Goal: Task Accomplishment & Management: Manage account settings

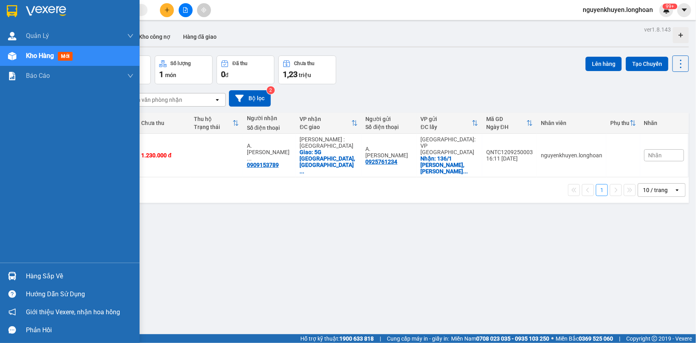
click at [47, 56] on span "Kho hàng" at bounding box center [40, 56] width 28 height 8
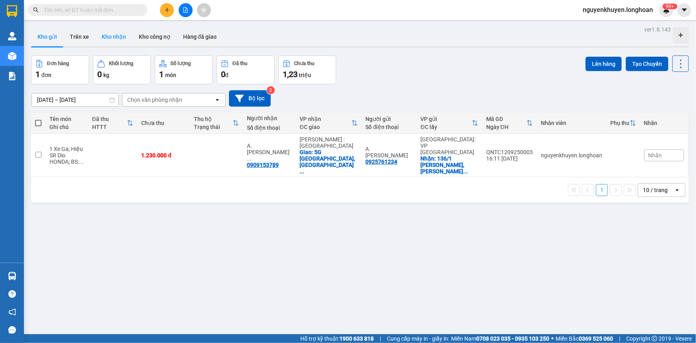
click at [120, 37] on button "Kho nhận" at bounding box center [113, 36] width 37 height 19
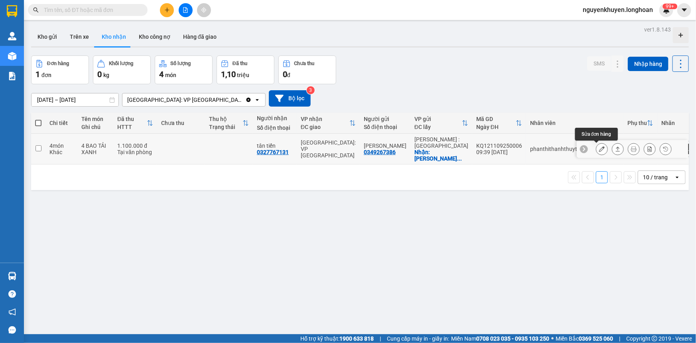
click at [599, 150] on icon at bounding box center [602, 149] width 6 height 6
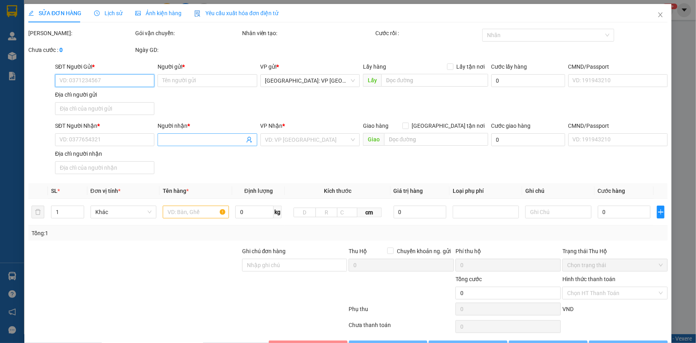
type input "0349267386"
type input "[PERSON_NAME]"
checkbox input "true"
type input "[GEOGRAPHIC_DATA][PERSON_NAME] khu phố [GEOGRAPHIC_DATA] [GEOGRAPHIC_DATA],[GEO…"
type input "0327767131"
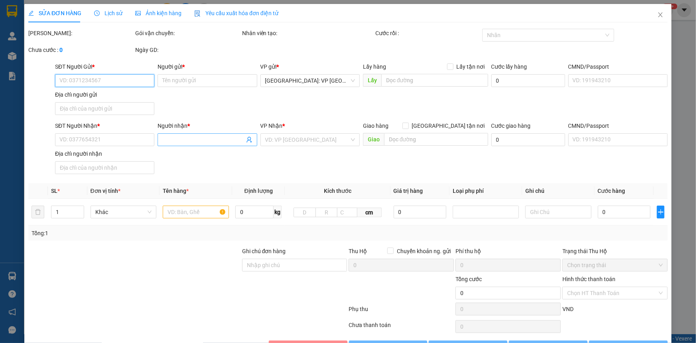
type input "tân tiến"
type input "1.100.000"
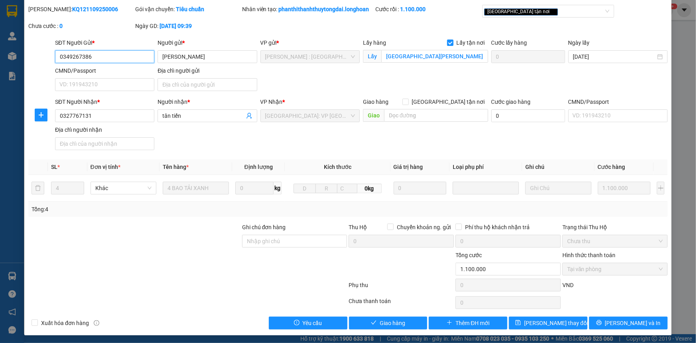
scroll to position [34, 0]
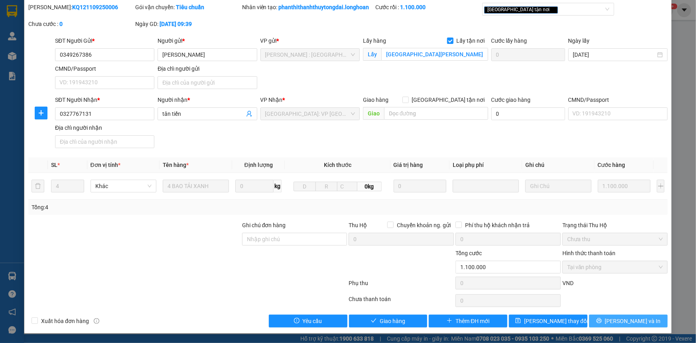
click at [628, 320] on span "[PERSON_NAME] và In" at bounding box center [633, 320] width 56 height 9
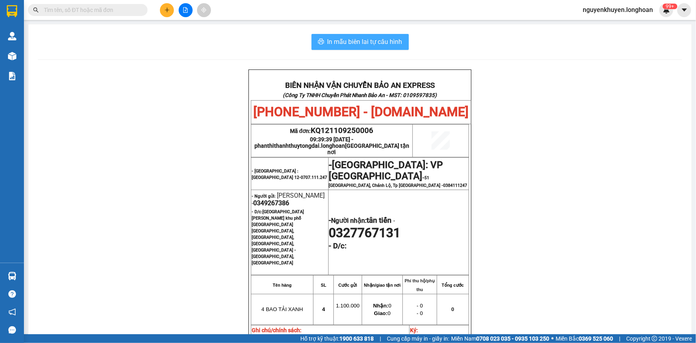
click at [337, 40] on span "In mẫu biên lai tự cấu hình" at bounding box center [365, 42] width 75 height 10
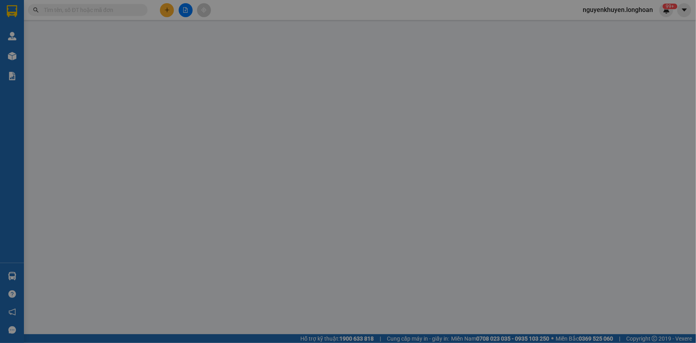
type input "0349267386"
type input "[PERSON_NAME]"
checkbox input "true"
type input "[GEOGRAPHIC_DATA][PERSON_NAME] khu phố [GEOGRAPHIC_DATA] [GEOGRAPHIC_DATA],[GEO…"
type input "0327767131"
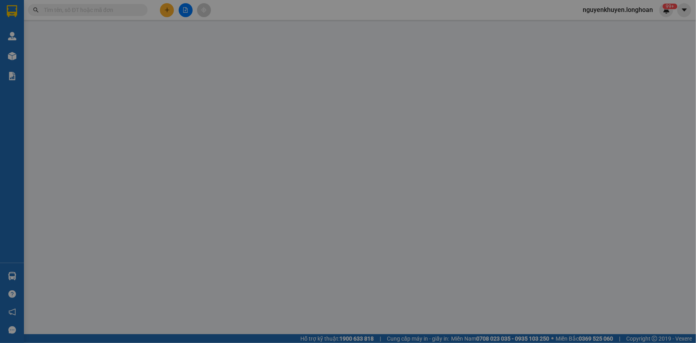
type input "tân tiến"
type input "1.100.000"
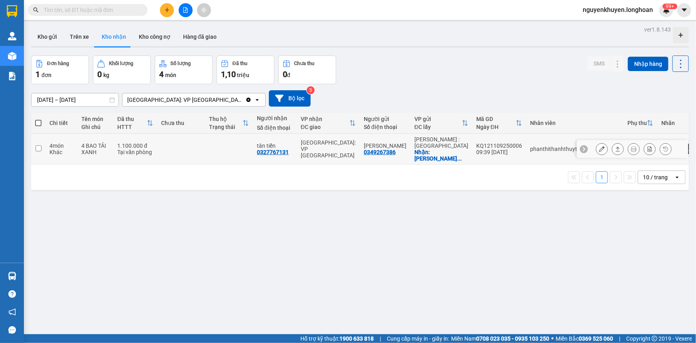
click at [39, 148] on input "checkbox" at bounding box center [39, 148] width 6 height 6
checkbox input "true"
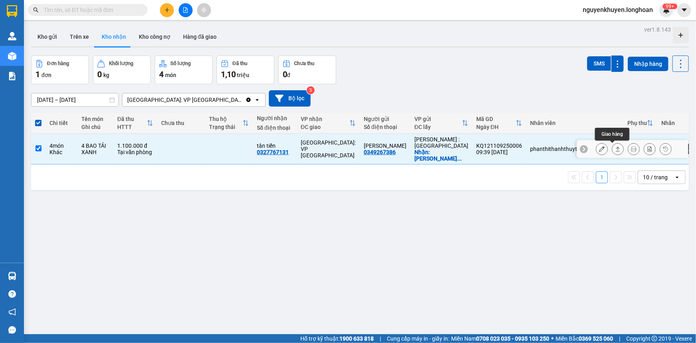
click at [615, 150] on icon at bounding box center [618, 149] width 6 height 6
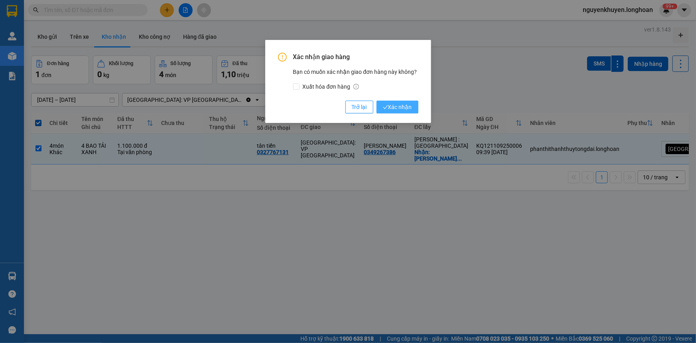
click at [397, 107] on span "Xác nhận" at bounding box center [397, 107] width 29 height 9
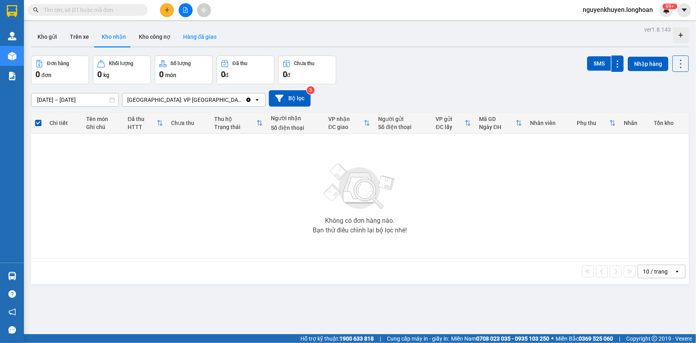
click at [194, 37] on button "Hàng đã giao" at bounding box center [200, 36] width 46 height 19
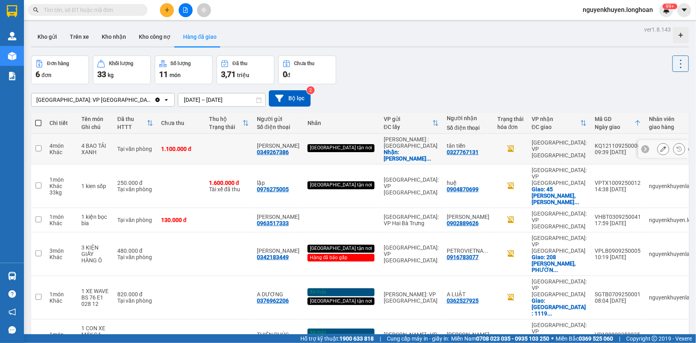
click at [36, 148] on input "checkbox" at bounding box center [39, 148] width 6 height 6
checkbox input "true"
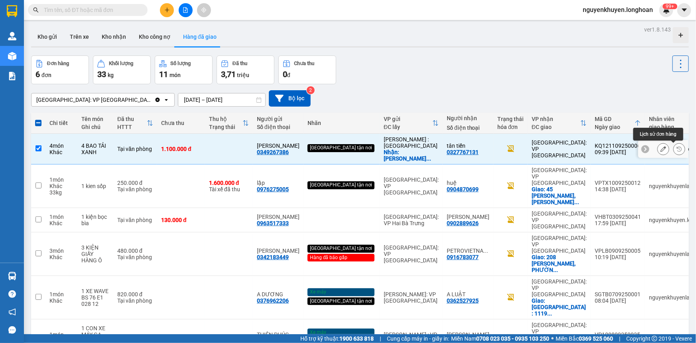
click at [677, 147] on icon at bounding box center [679, 148] width 5 height 5
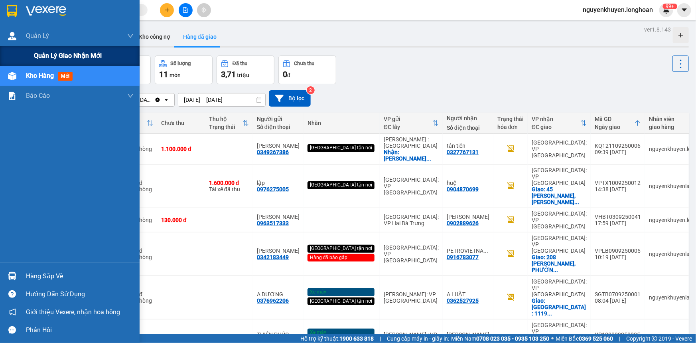
click at [54, 58] on span "Quản lý giao nhận mới" at bounding box center [68, 56] width 68 height 10
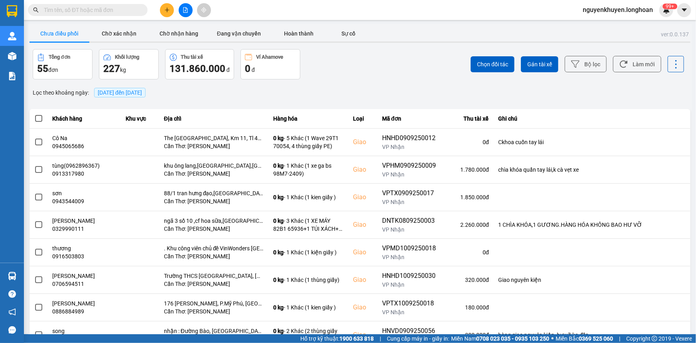
click at [142, 93] on span "[DATE] đến [DATE]" at bounding box center [120, 92] width 44 height 6
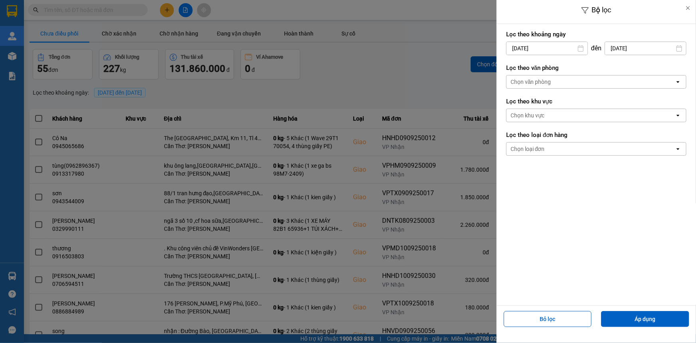
click at [553, 83] on div "Chọn văn phòng" at bounding box center [591, 81] width 168 height 13
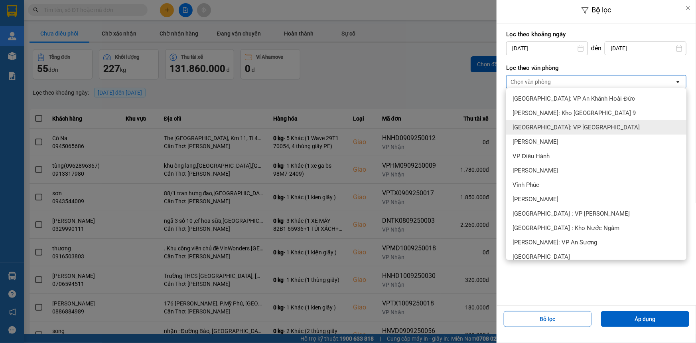
drag, startPoint x: 586, startPoint y: 126, endPoint x: 586, endPoint y: 130, distance: 4.4
click at [586, 127] on span "[GEOGRAPHIC_DATA]: VP [GEOGRAPHIC_DATA]" at bounding box center [576, 127] width 127 height 8
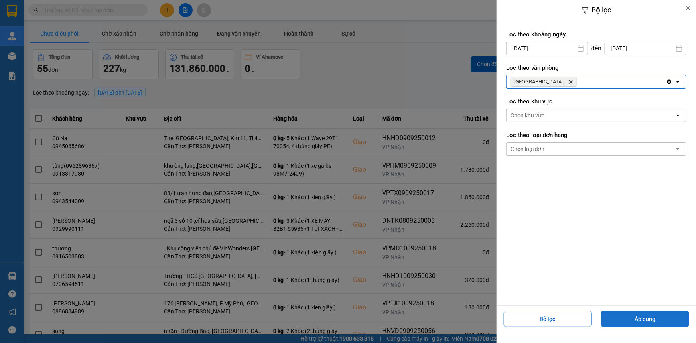
click at [651, 319] on button "Áp dụng" at bounding box center [645, 319] width 88 height 16
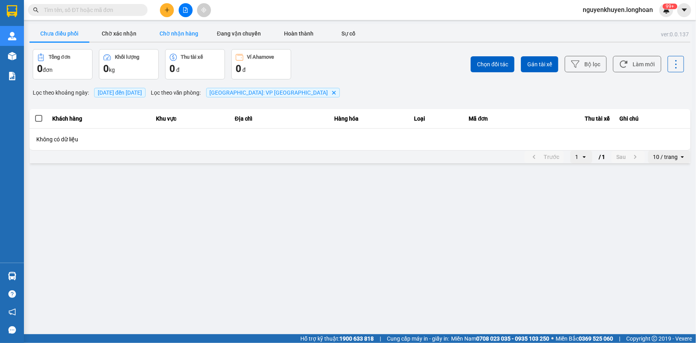
click at [178, 32] on button "Chờ nhận hàng" at bounding box center [179, 34] width 60 height 16
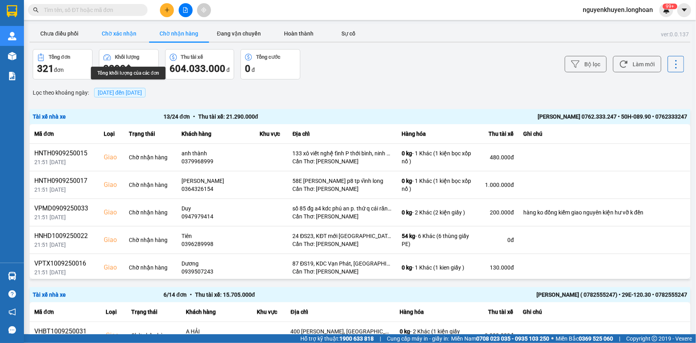
click at [121, 33] on button "Chờ xác nhận" at bounding box center [119, 34] width 60 height 16
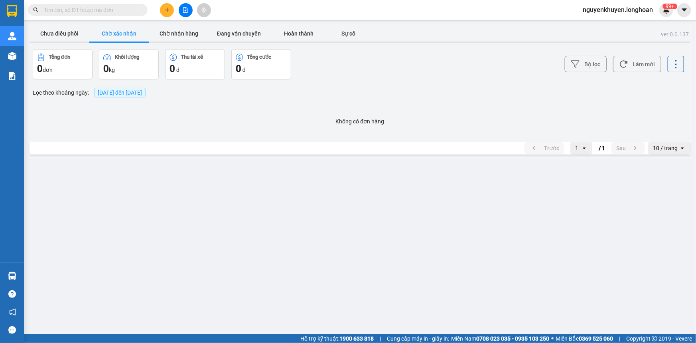
click at [136, 93] on span "[DATE] đến [DATE]" at bounding box center [120, 92] width 44 height 6
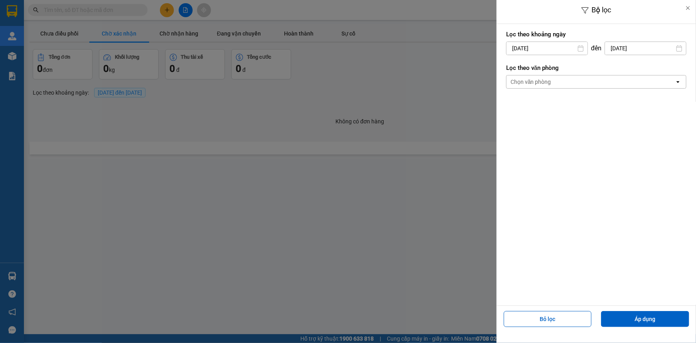
click at [539, 80] on div "Chọn văn phòng" at bounding box center [531, 82] width 41 height 8
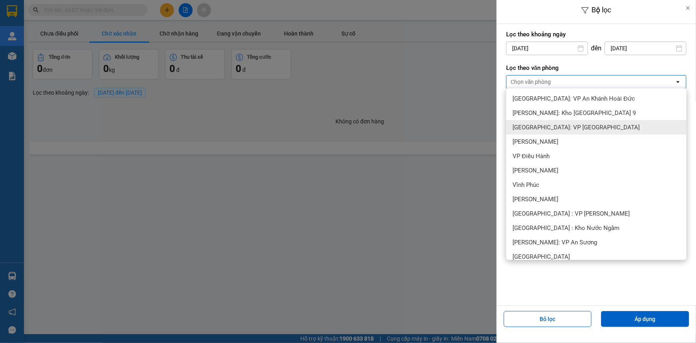
click at [559, 128] on span "[GEOGRAPHIC_DATA]: VP [GEOGRAPHIC_DATA]" at bounding box center [576, 127] width 127 height 8
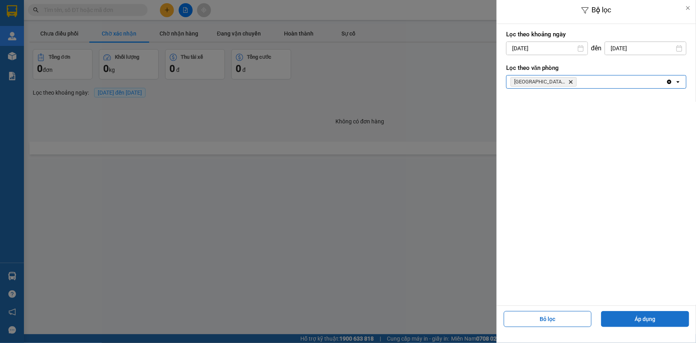
click at [640, 317] on button "Áp dụng" at bounding box center [645, 319] width 88 height 16
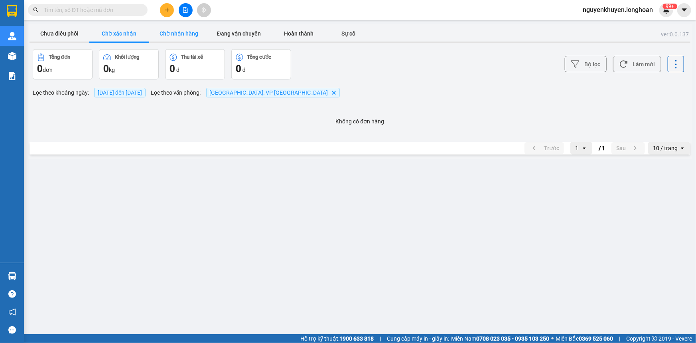
click at [180, 36] on button "Chờ nhận hàng" at bounding box center [179, 34] width 60 height 16
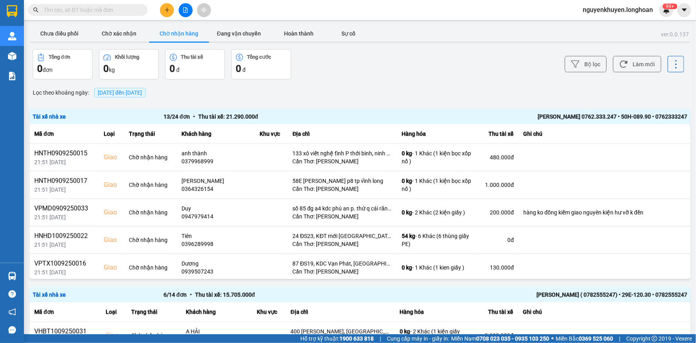
click at [140, 91] on span "[DATE] đến [DATE]" at bounding box center [120, 92] width 44 height 6
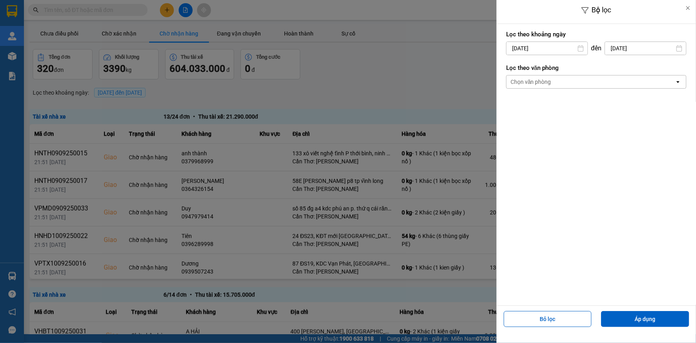
click at [574, 82] on div "Chọn văn phòng" at bounding box center [591, 81] width 168 height 13
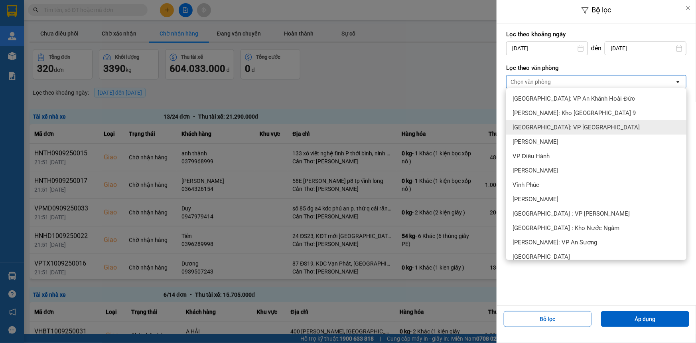
click at [565, 128] on span "[GEOGRAPHIC_DATA]: VP [GEOGRAPHIC_DATA]" at bounding box center [576, 127] width 127 height 8
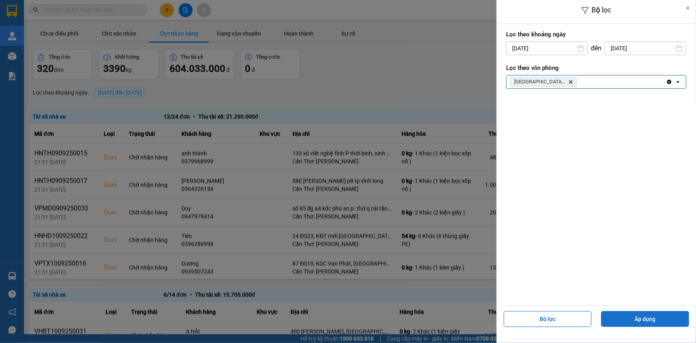
click at [661, 318] on button "Áp dụng" at bounding box center [645, 319] width 88 height 16
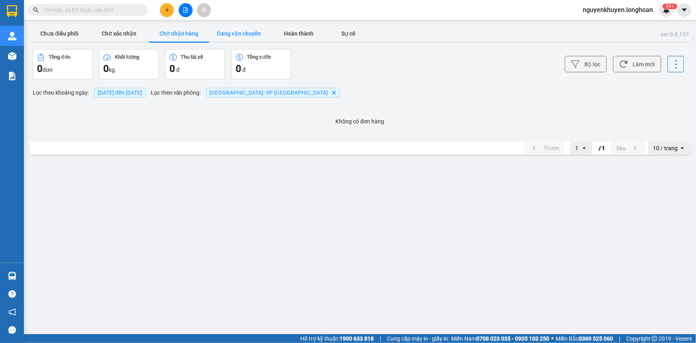
click at [238, 32] on button "Đang vận chuyển" at bounding box center [239, 34] width 60 height 16
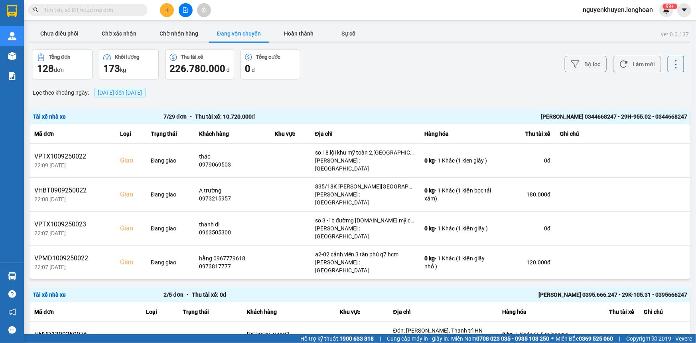
click at [130, 93] on span "[DATE] đến [DATE]" at bounding box center [120, 92] width 44 height 6
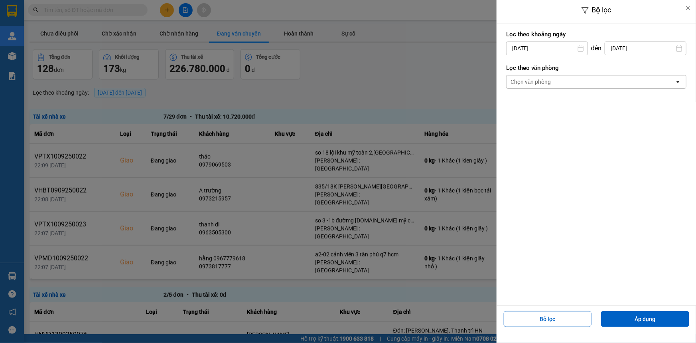
click at [525, 83] on div "Chọn văn phòng" at bounding box center [531, 82] width 41 height 8
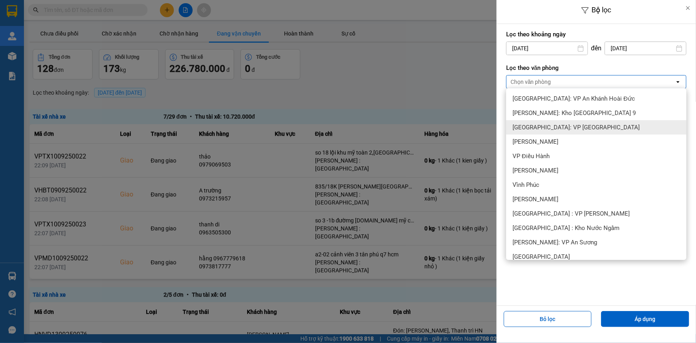
click at [550, 126] on span "[GEOGRAPHIC_DATA]: VP [GEOGRAPHIC_DATA]" at bounding box center [576, 127] width 127 height 8
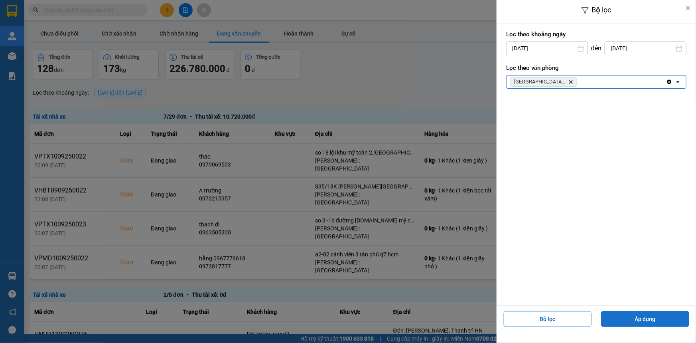
click at [643, 317] on button "Áp dụng" at bounding box center [645, 319] width 88 height 16
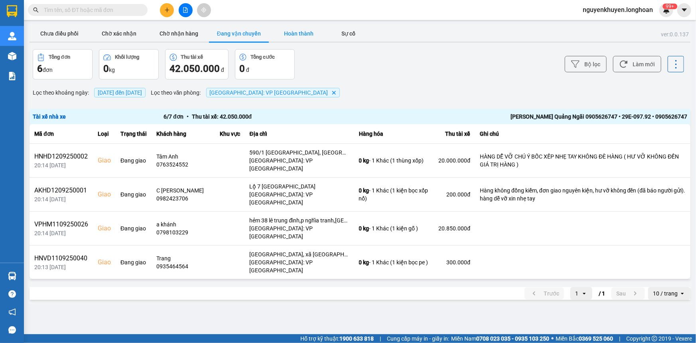
click at [300, 32] on button "Hoàn thành" at bounding box center [299, 34] width 60 height 16
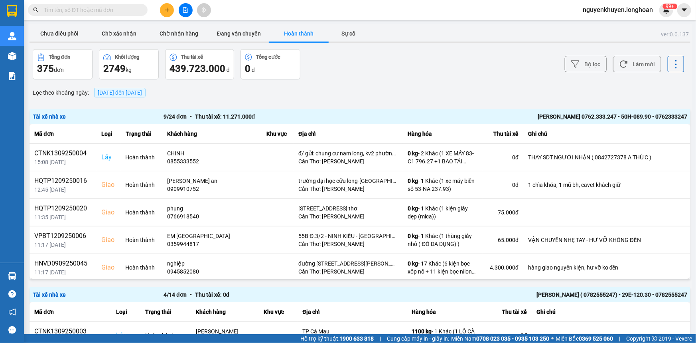
click at [142, 92] on span "[DATE] đến [DATE]" at bounding box center [120, 92] width 44 height 6
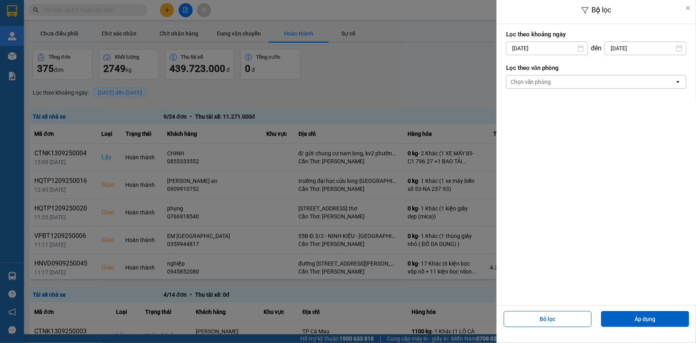
click at [563, 79] on div "Chọn văn phòng" at bounding box center [591, 81] width 168 height 13
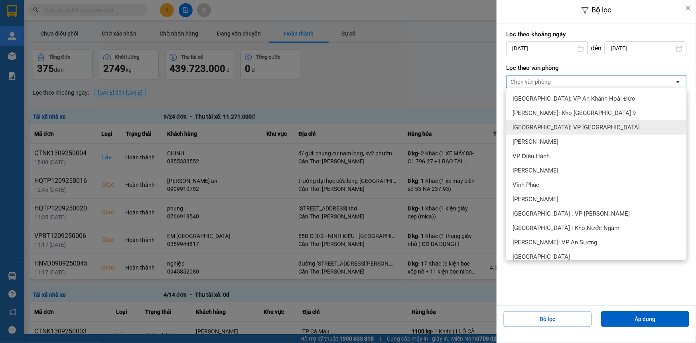
click at [574, 128] on span "[GEOGRAPHIC_DATA]: VP [GEOGRAPHIC_DATA]" at bounding box center [576, 127] width 127 height 8
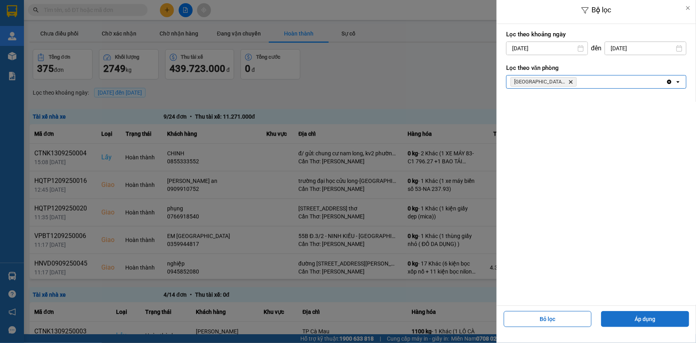
click at [633, 320] on button "Áp dụng" at bounding box center [645, 319] width 88 height 16
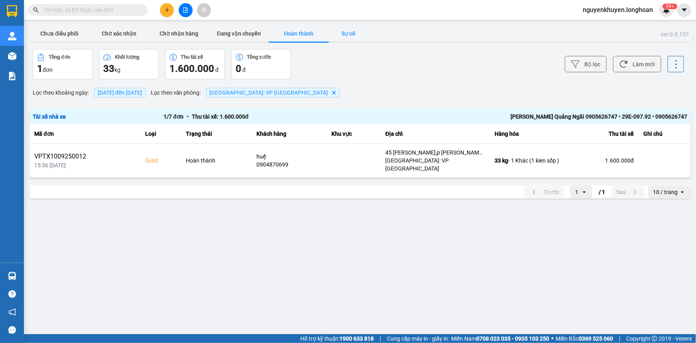
click at [355, 33] on button "Sự cố" at bounding box center [349, 34] width 40 height 16
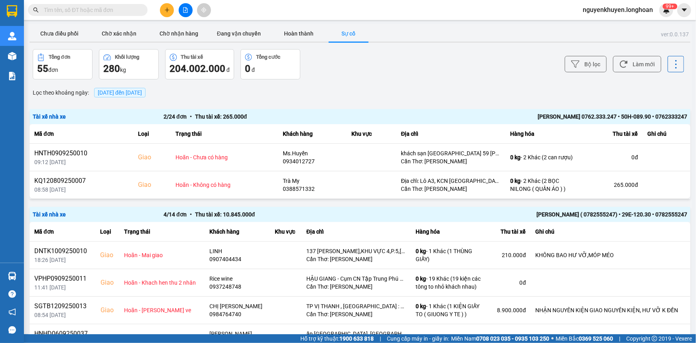
click at [128, 92] on span "[DATE] đến [DATE]" at bounding box center [120, 92] width 44 height 6
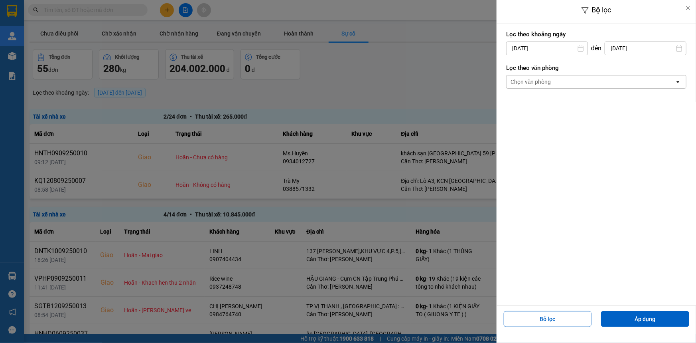
click at [540, 84] on div "Chọn văn phòng" at bounding box center [531, 82] width 41 height 8
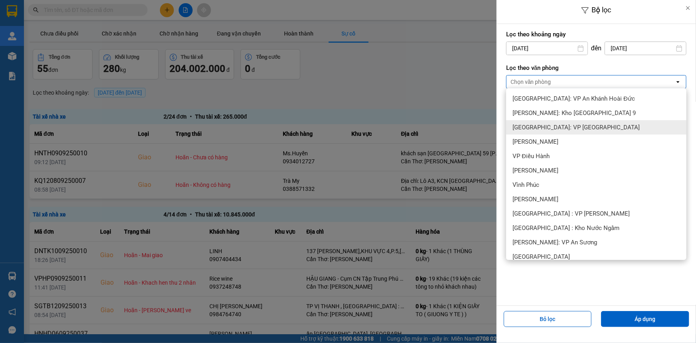
click at [591, 130] on span "[GEOGRAPHIC_DATA]: VP [GEOGRAPHIC_DATA]" at bounding box center [576, 127] width 127 height 8
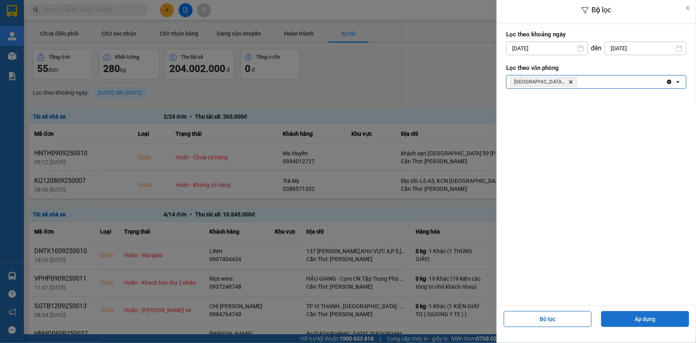
click at [639, 321] on button "Áp dụng" at bounding box center [645, 319] width 88 height 16
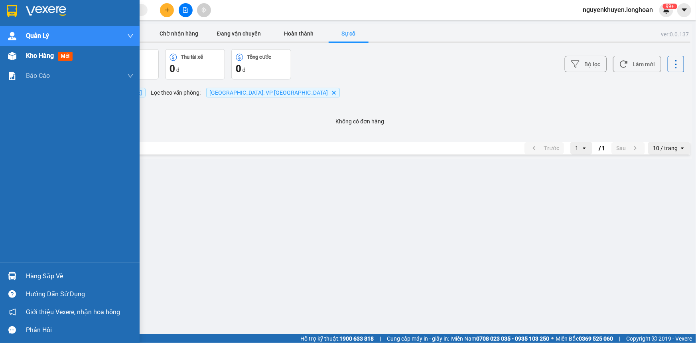
click at [38, 58] on span "Kho hàng" at bounding box center [40, 56] width 28 height 8
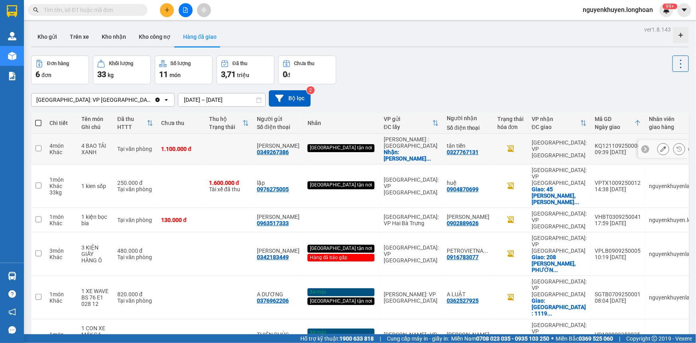
click at [38, 151] on input "checkbox" at bounding box center [39, 148] width 6 height 6
checkbox input "true"
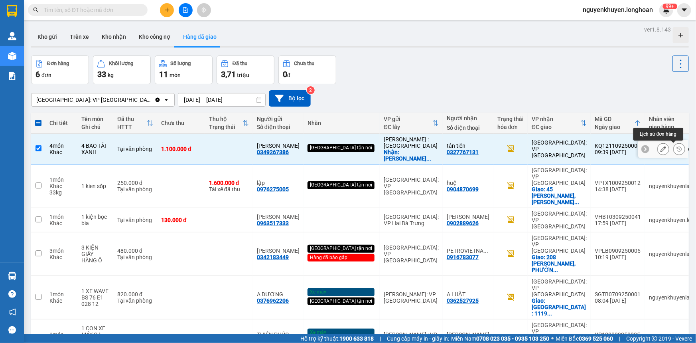
click at [677, 146] on icon at bounding box center [680, 149] width 6 height 6
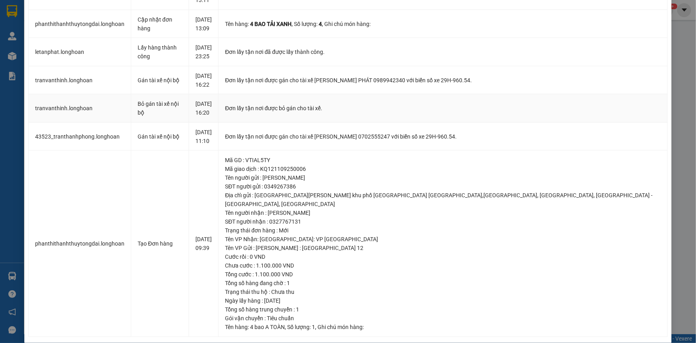
scroll to position [301, 0]
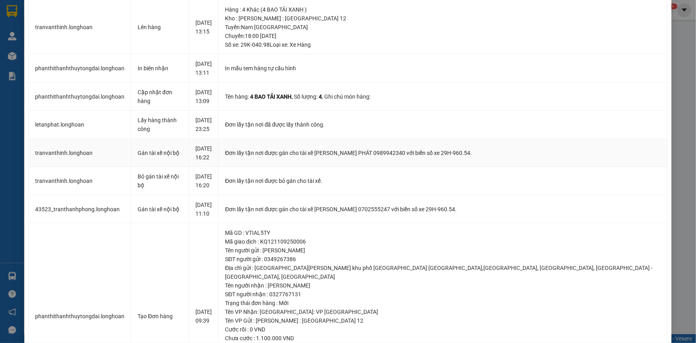
click at [359, 155] on div "Đơn lấy tận nơi được gán cho tài xế [PERSON_NAME] PHÁT 0989942340 với biển số x…" at bounding box center [443, 152] width 436 height 9
click at [379, 126] on div "Đơn lấy tận nơi đã được lấy thành công." at bounding box center [443, 124] width 436 height 9
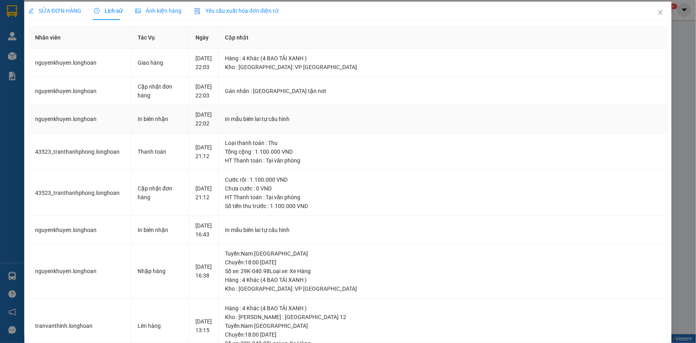
scroll to position [0, 0]
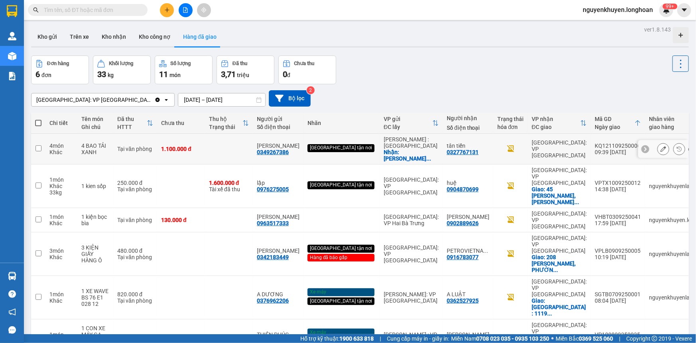
scroll to position [36, 0]
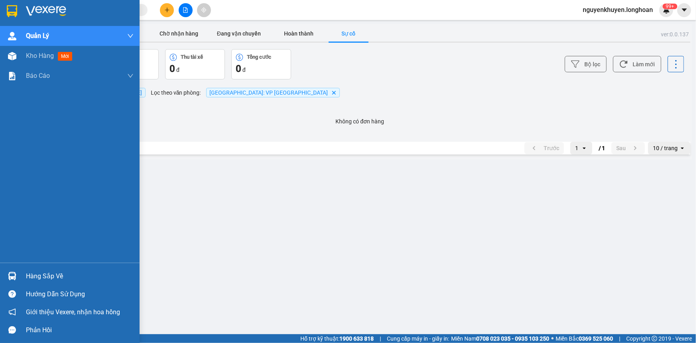
click at [36, 275] on div "Hàng sắp về" at bounding box center [80, 276] width 108 height 12
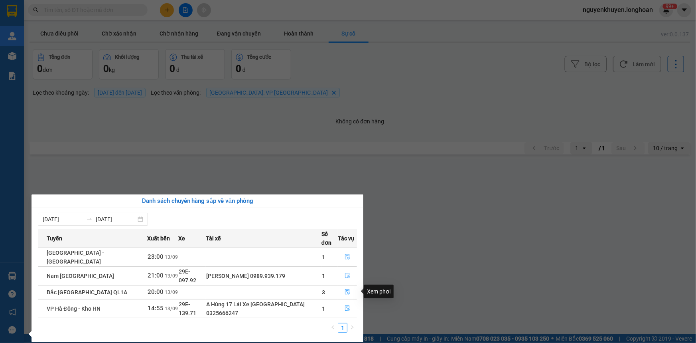
click at [347, 305] on icon "file-done" at bounding box center [348, 308] width 6 height 6
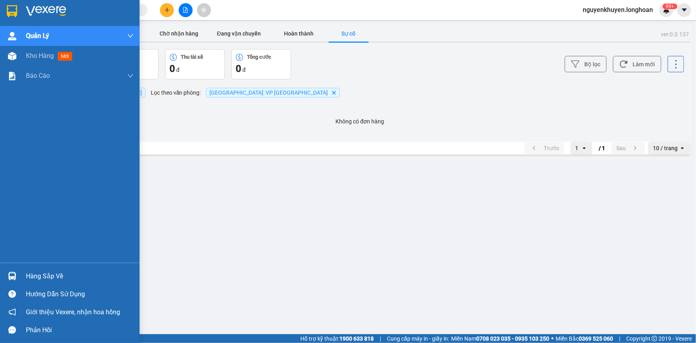
click at [52, 279] on div "Hàng sắp về" at bounding box center [80, 276] width 108 height 12
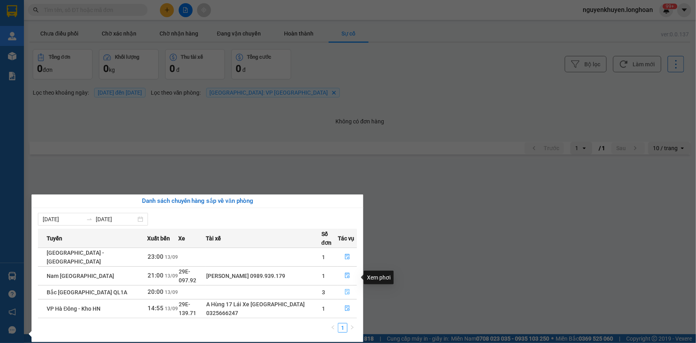
click at [346, 289] on icon "file-done" at bounding box center [347, 292] width 5 height 6
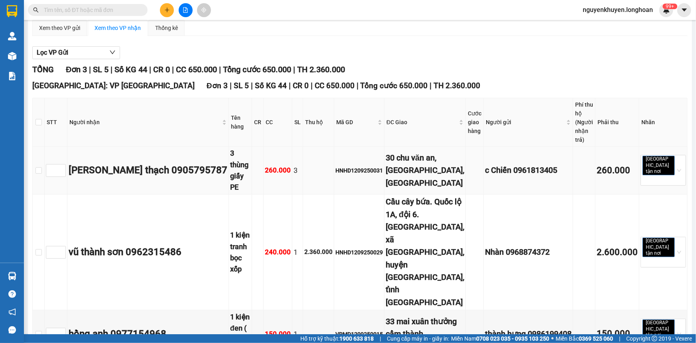
scroll to position [65, 0]
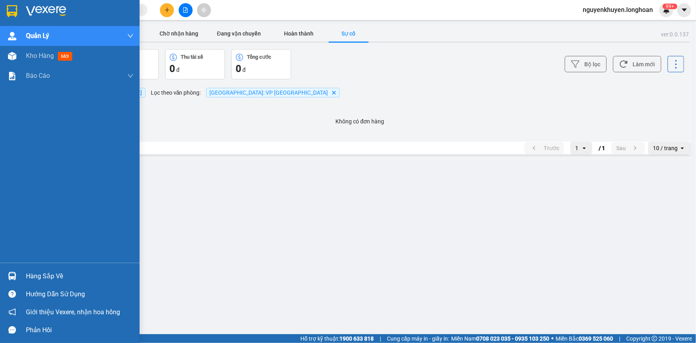
click at [51, 275] on div "Hàng sắp về" at bounding box center [80, 276] width 108 height 12
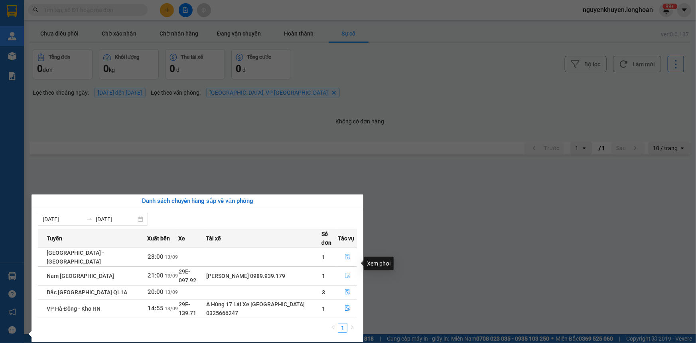
click at [345, 272] on icon "file-done" at bounding box center [348, 275] width 6 height 6
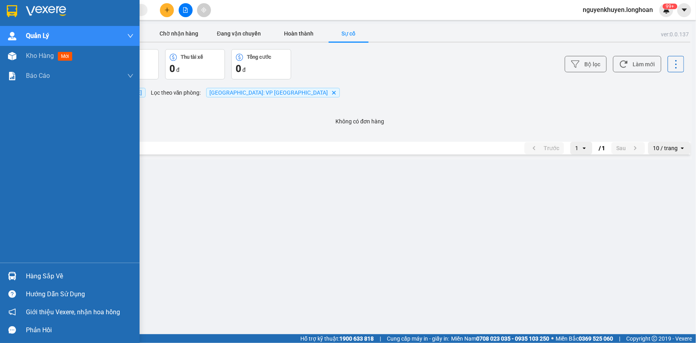
click at [52, 277] on div "Hàng sắp về" at bounding box center [80, 276] width 108 height 12
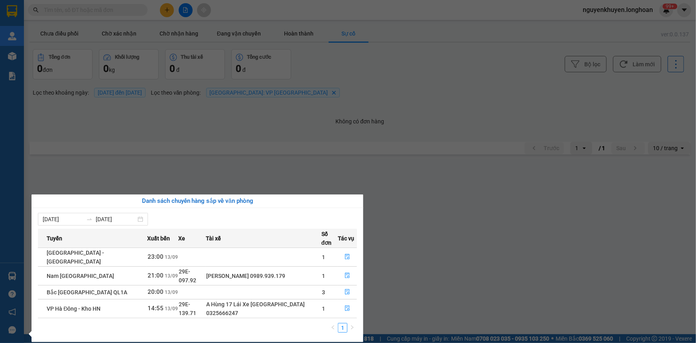
click at [505, 84] on section "Kết quả tìm kiếm ( 0 ) Bộ lọc No Data nguyenkhuyen.longhoan 99+ [PERSON_NAME] l…" at bounding box center [348, 171] width 696 height 343
